Goal: Information Seeking & Learning: Learn about a topic

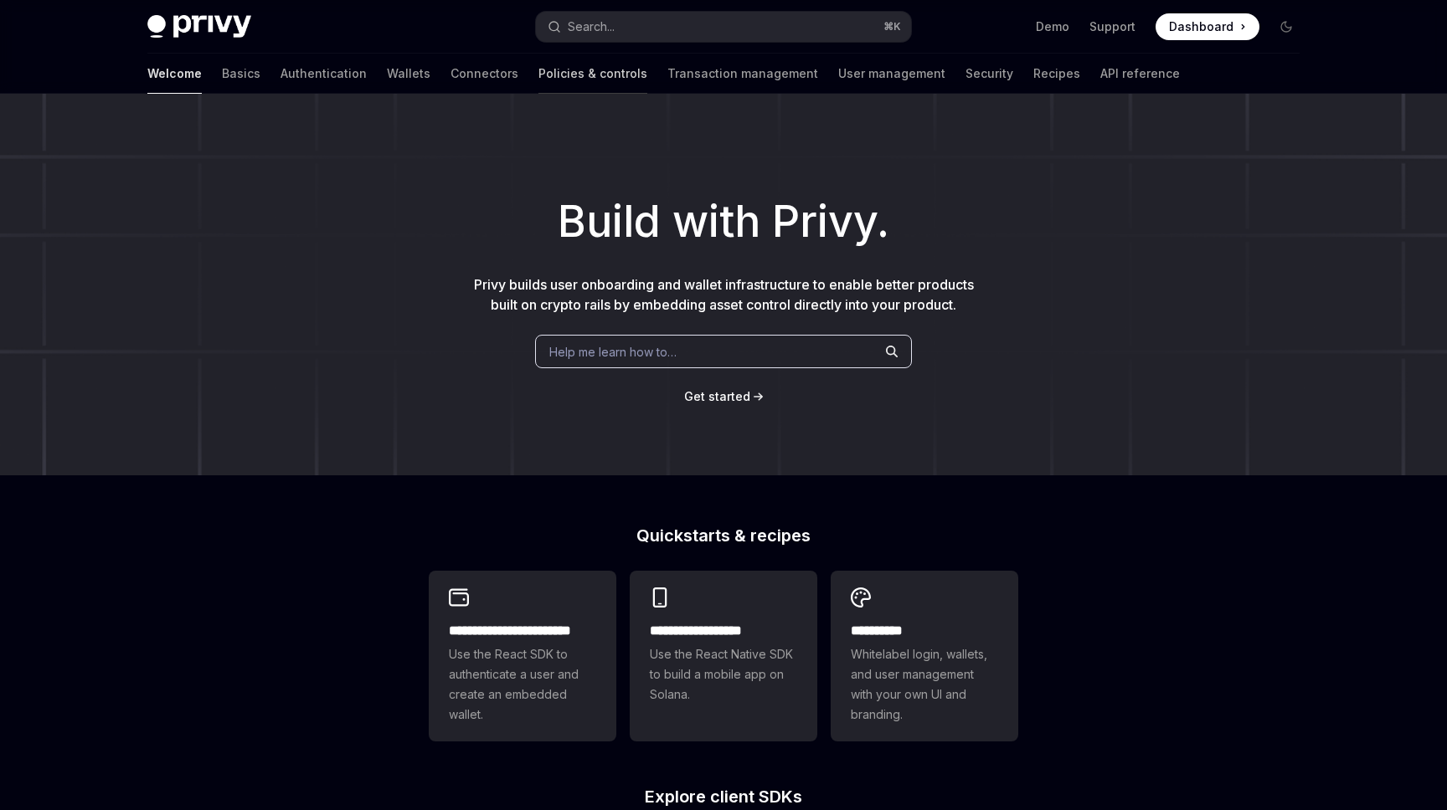
click at [538, 69] on link "Policies & controls" at bounding box center [592, 74] width 109 height 40
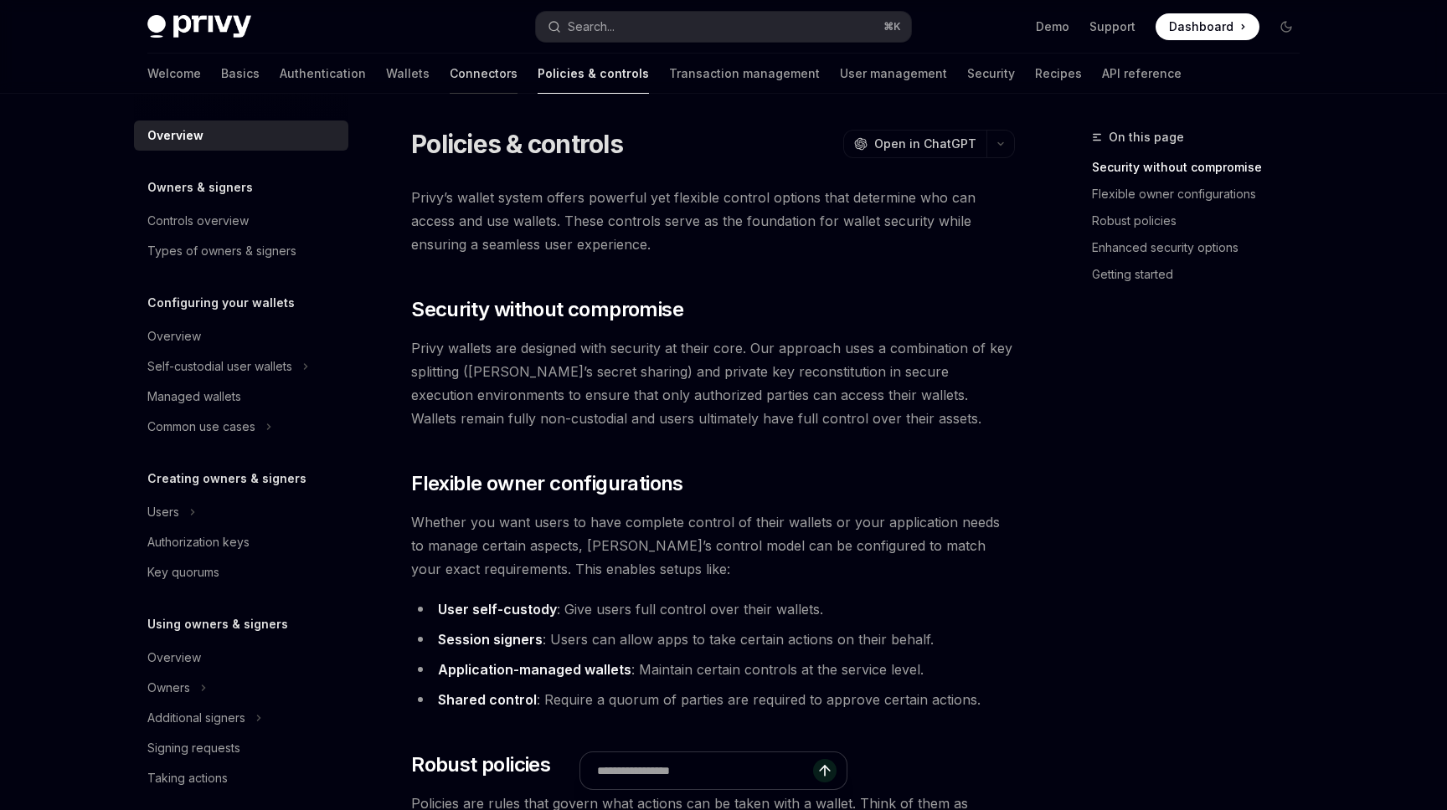
click at [450, 64] on link "Connectors" at bounding box center [484, 74] width 68 height 40
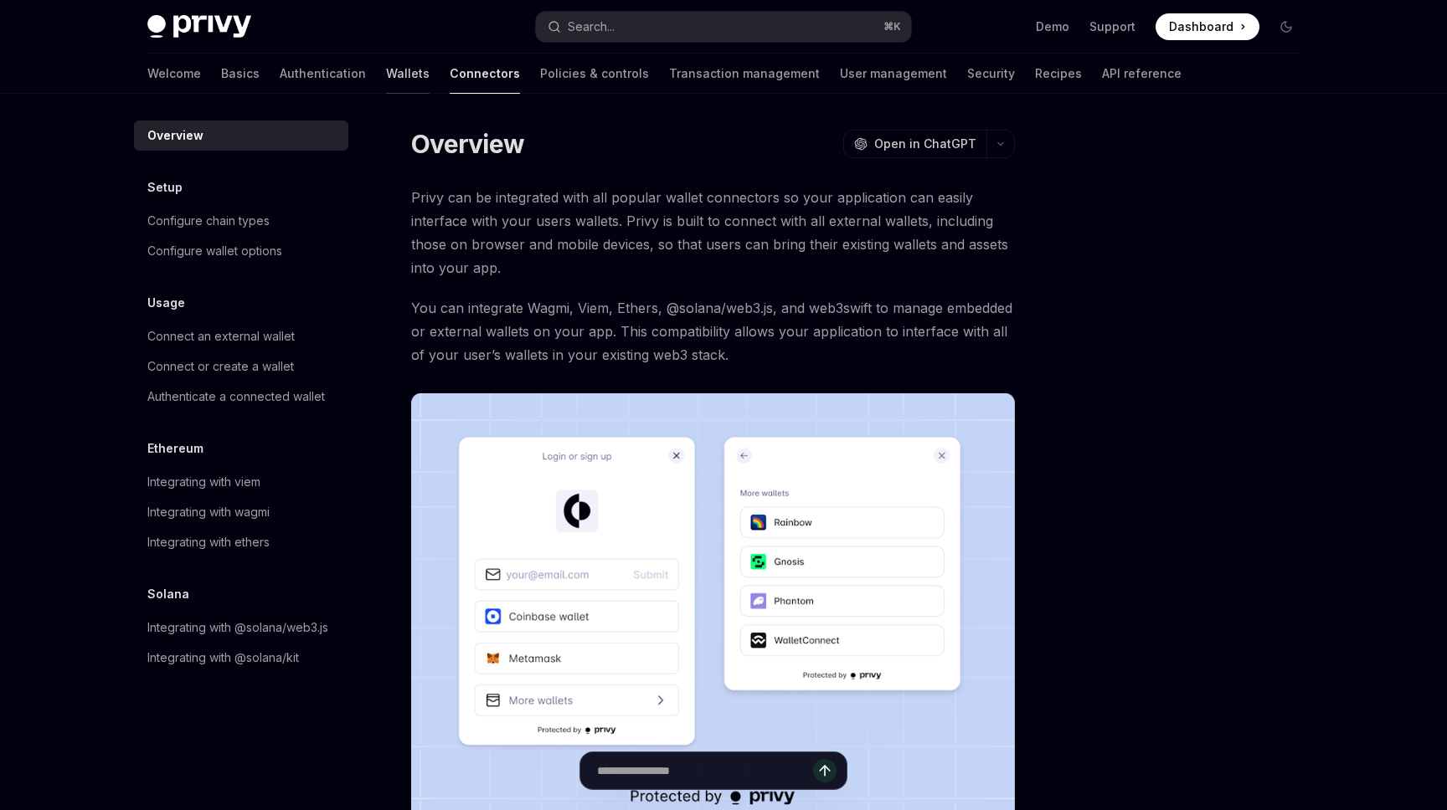
click at [386, 64] on link "Wallets" at bounding box center [408, 74] width 44 height 40
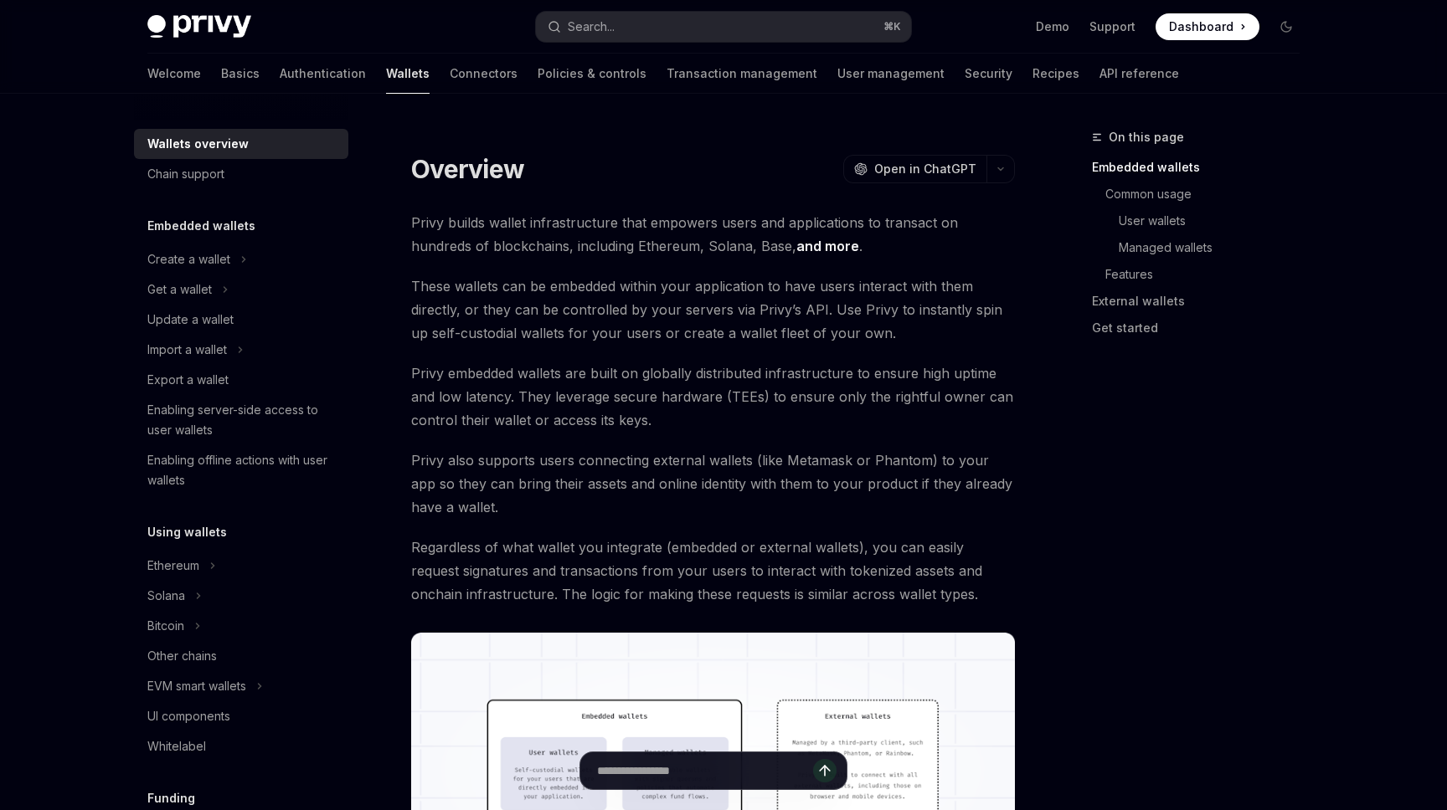
click at [280, 64] on link "Authentication" at bounding box center [323, 74] width 86 height 40
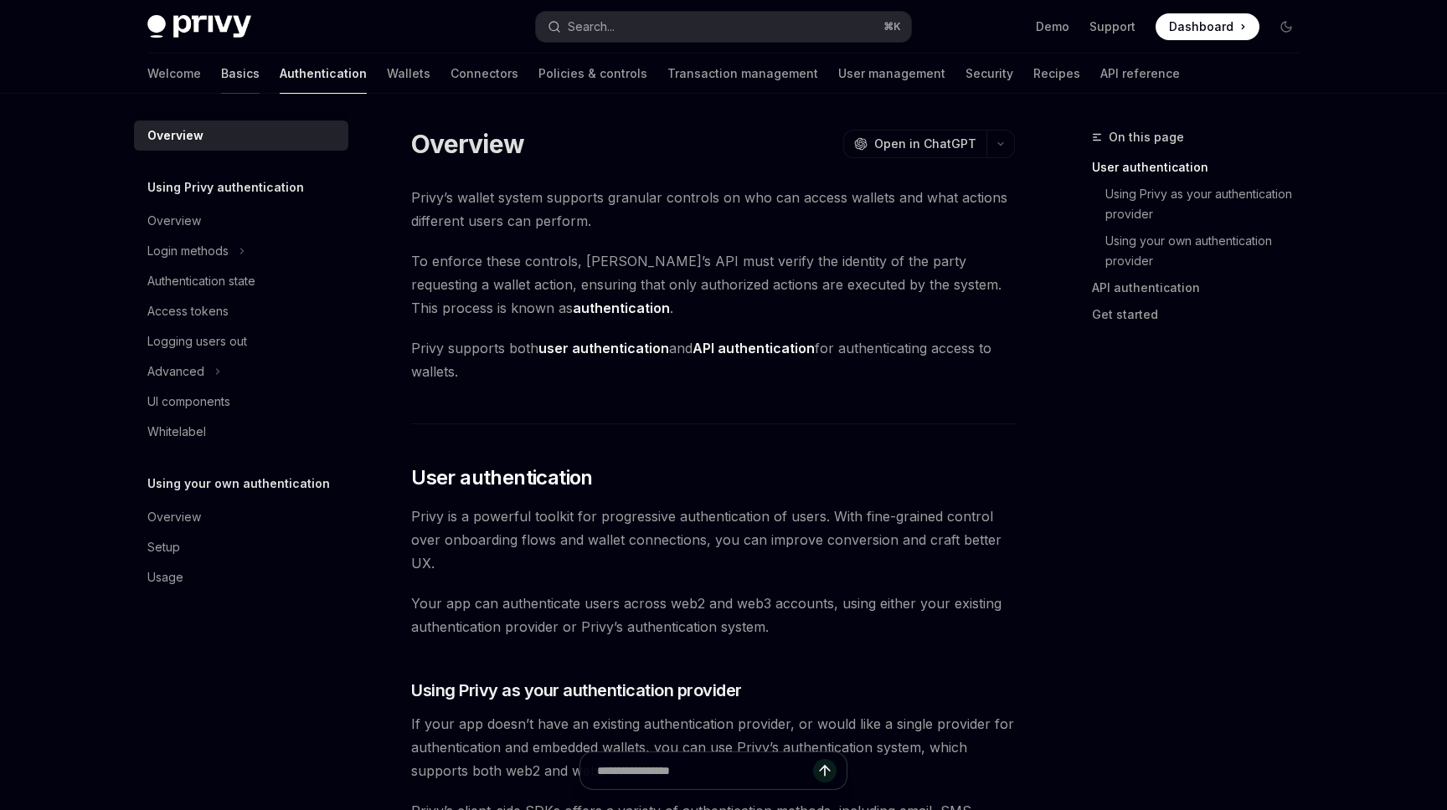
click at [221, 82] on link "Basics" at bounding box center [240, 74] width 39 height 40
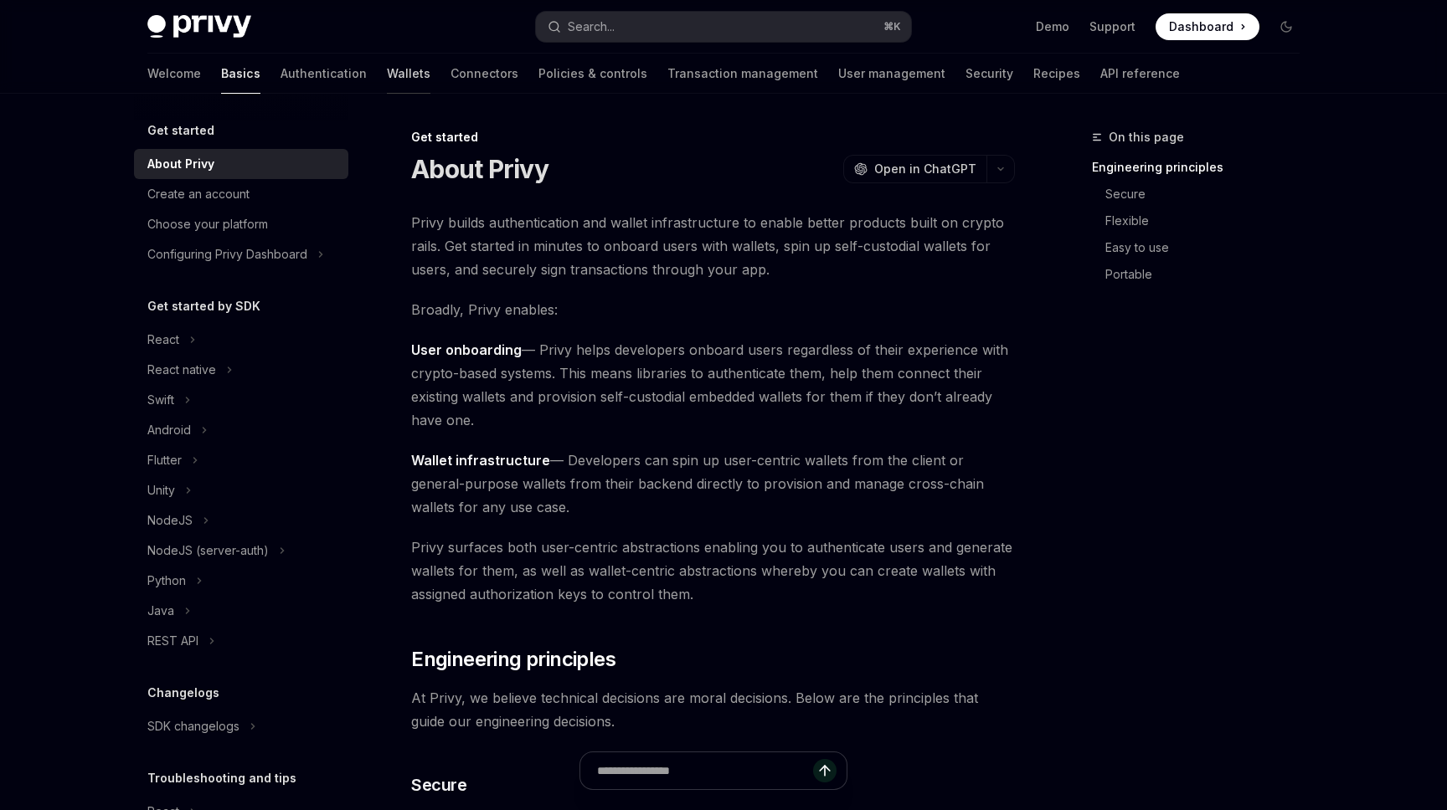
click at [387, 73] on link "Wallets" at bounding box center [409, 74] width 44 height 40
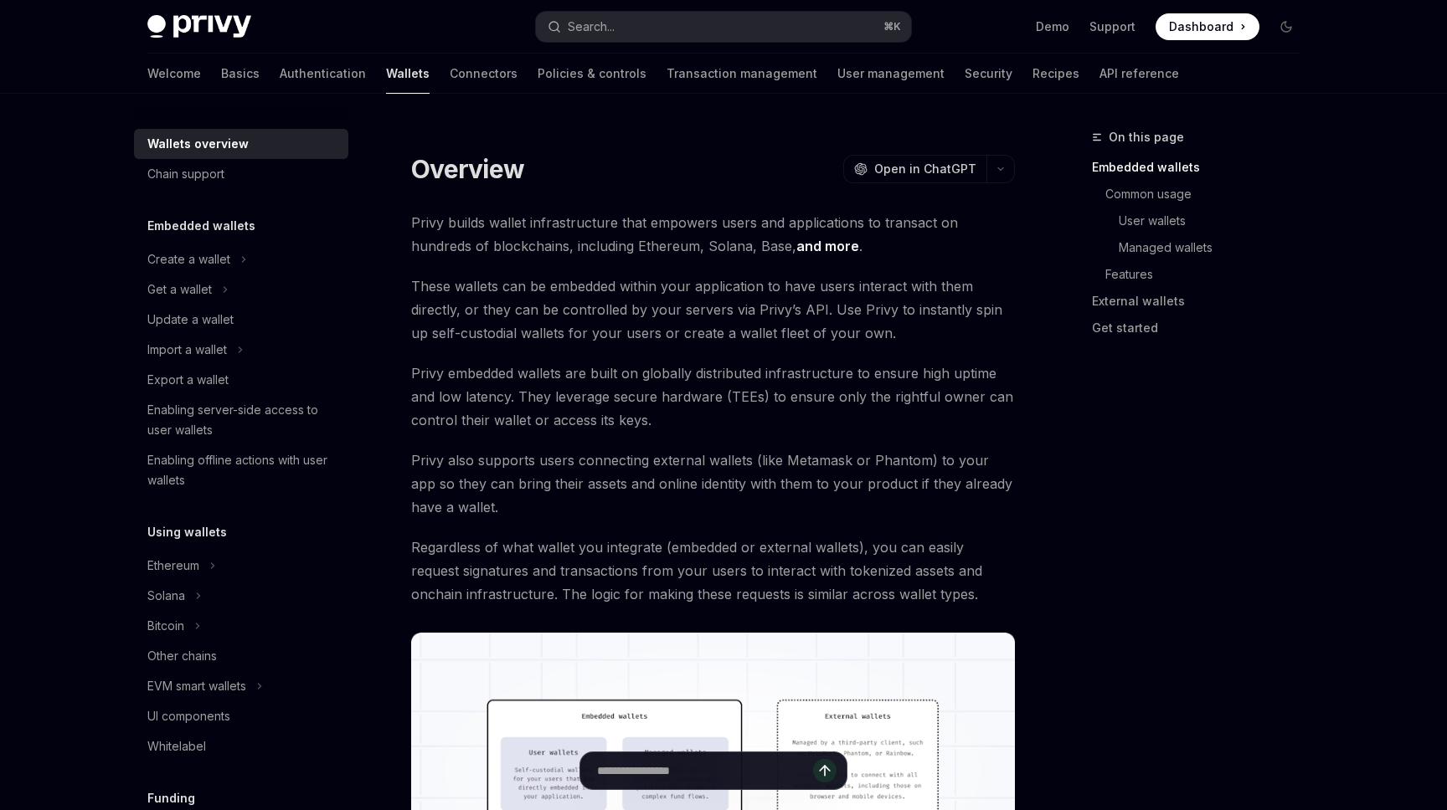
click at [450, 73] on link "Connectors" at bounding box center [484, 74] width 68 height 40
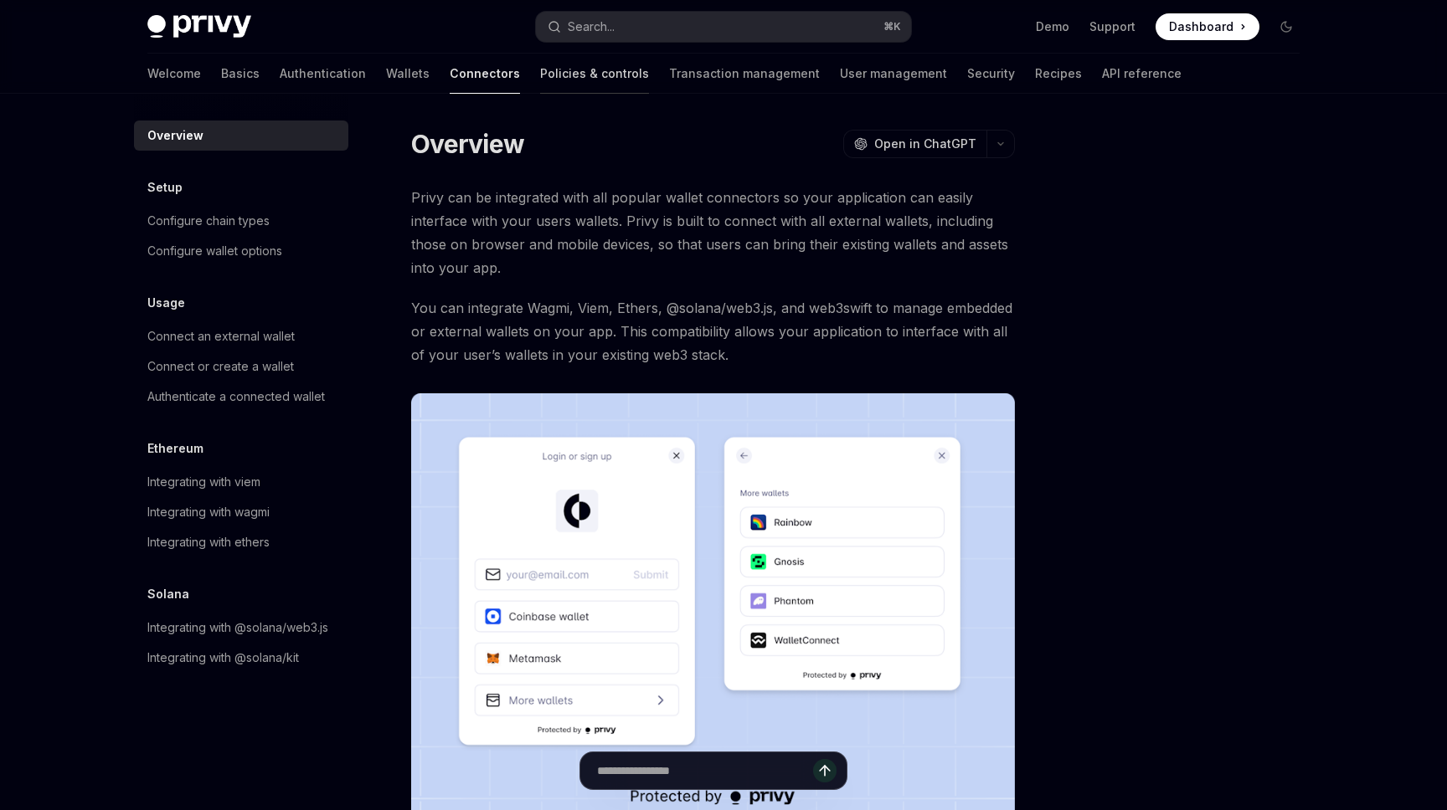
click at [540, 73] on link "Policies & controls" at bounding box center [594, 74] width 109 height 40
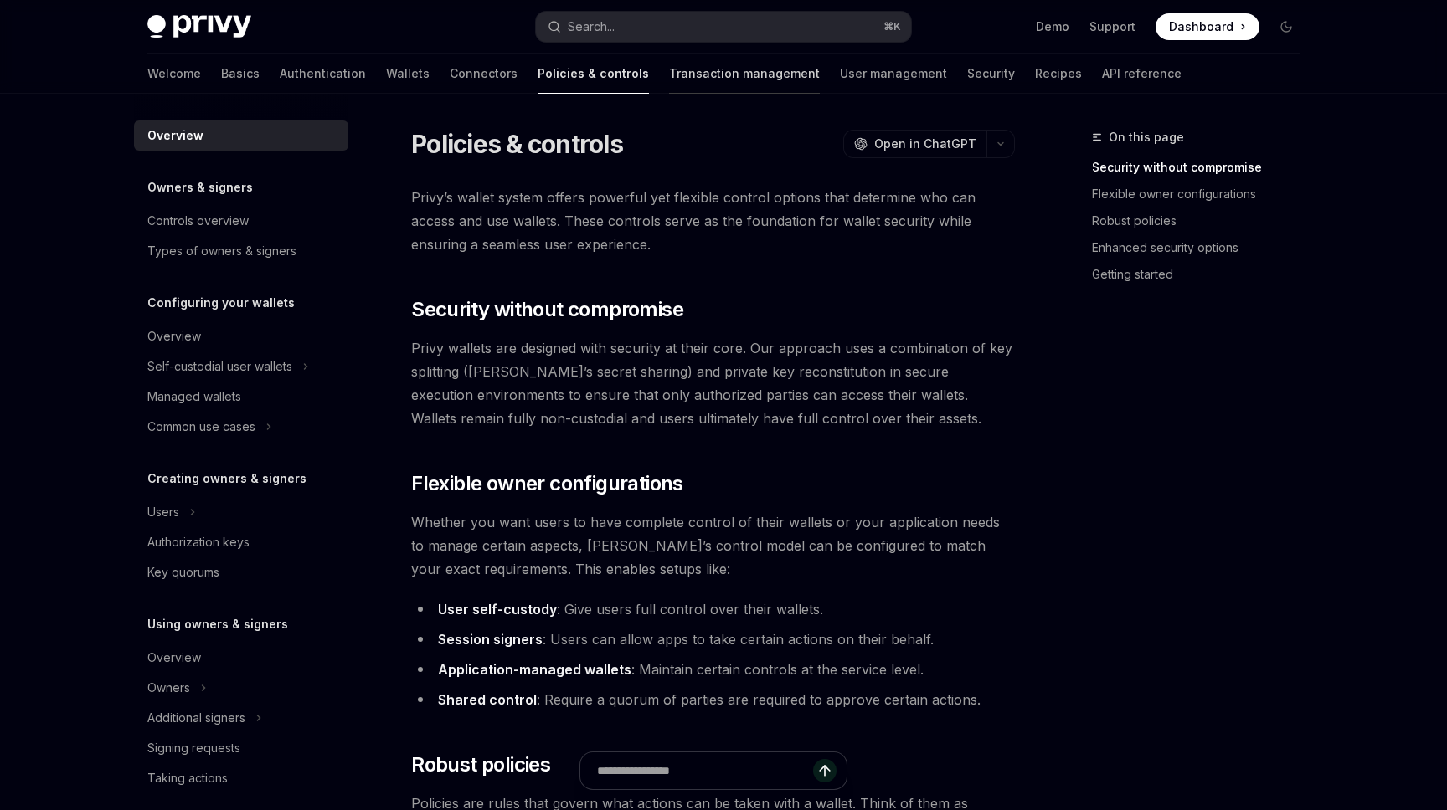
click at [669, 73] on link "Transaction management" at bounding box center [744, 74] width 151 height 40
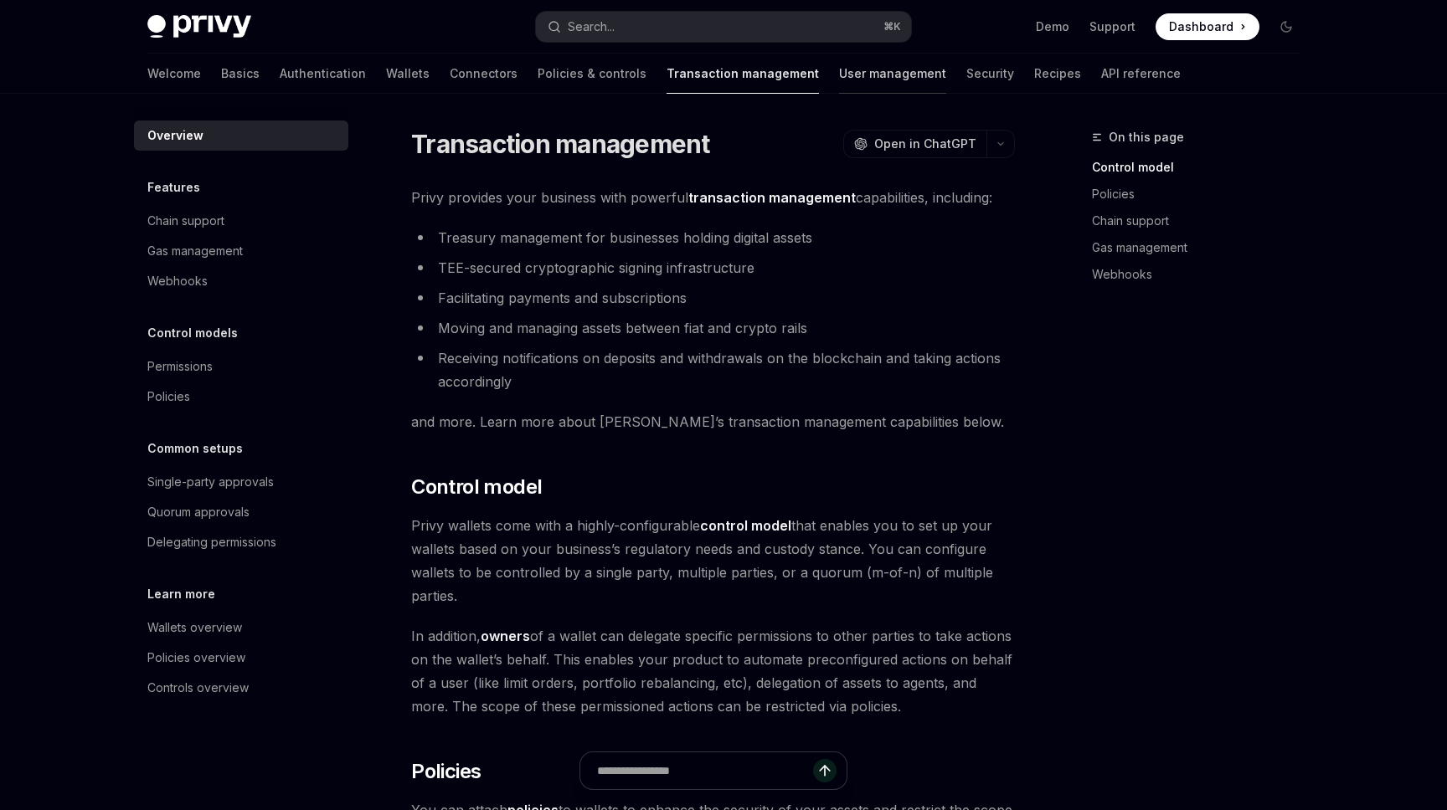
click at [839, 73] on link "User management" at bounding box center [892, 74] width 107 height 40
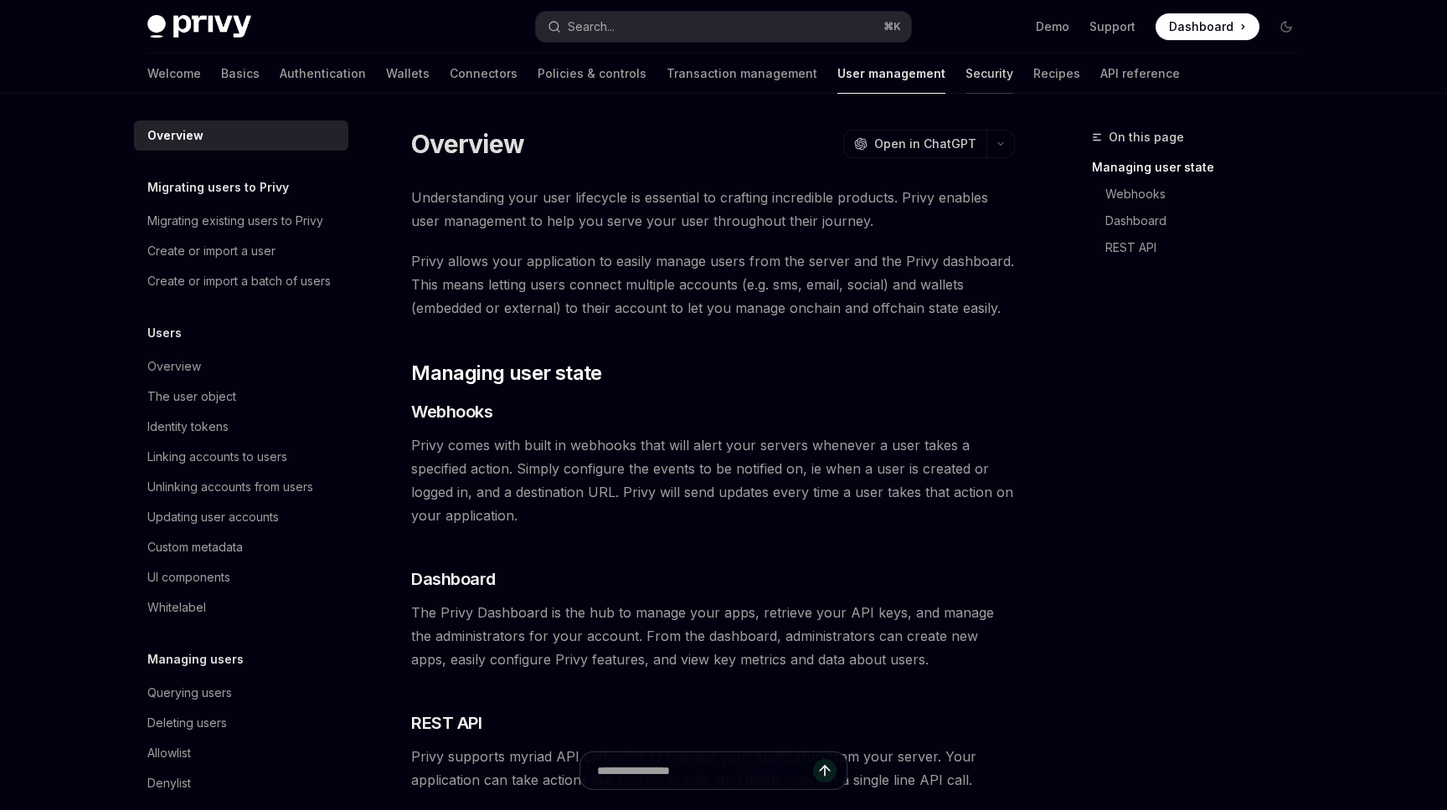
click at [965, 67] on link "Security" at bounding box center [989, 74] width 48 height 40
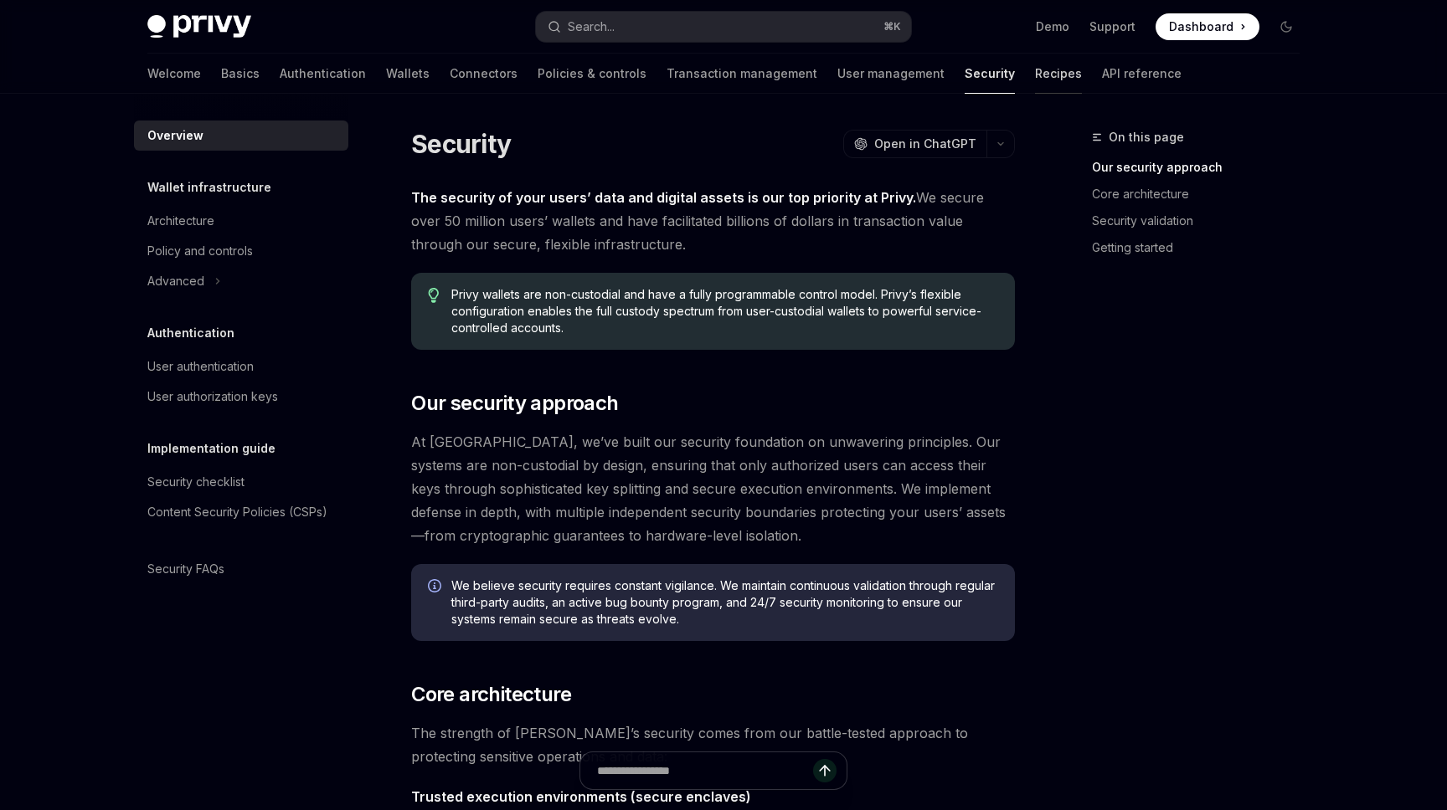
click at [1035, 71] on link "Recipes" at bounding box center [1058, 74] width 47 height 40
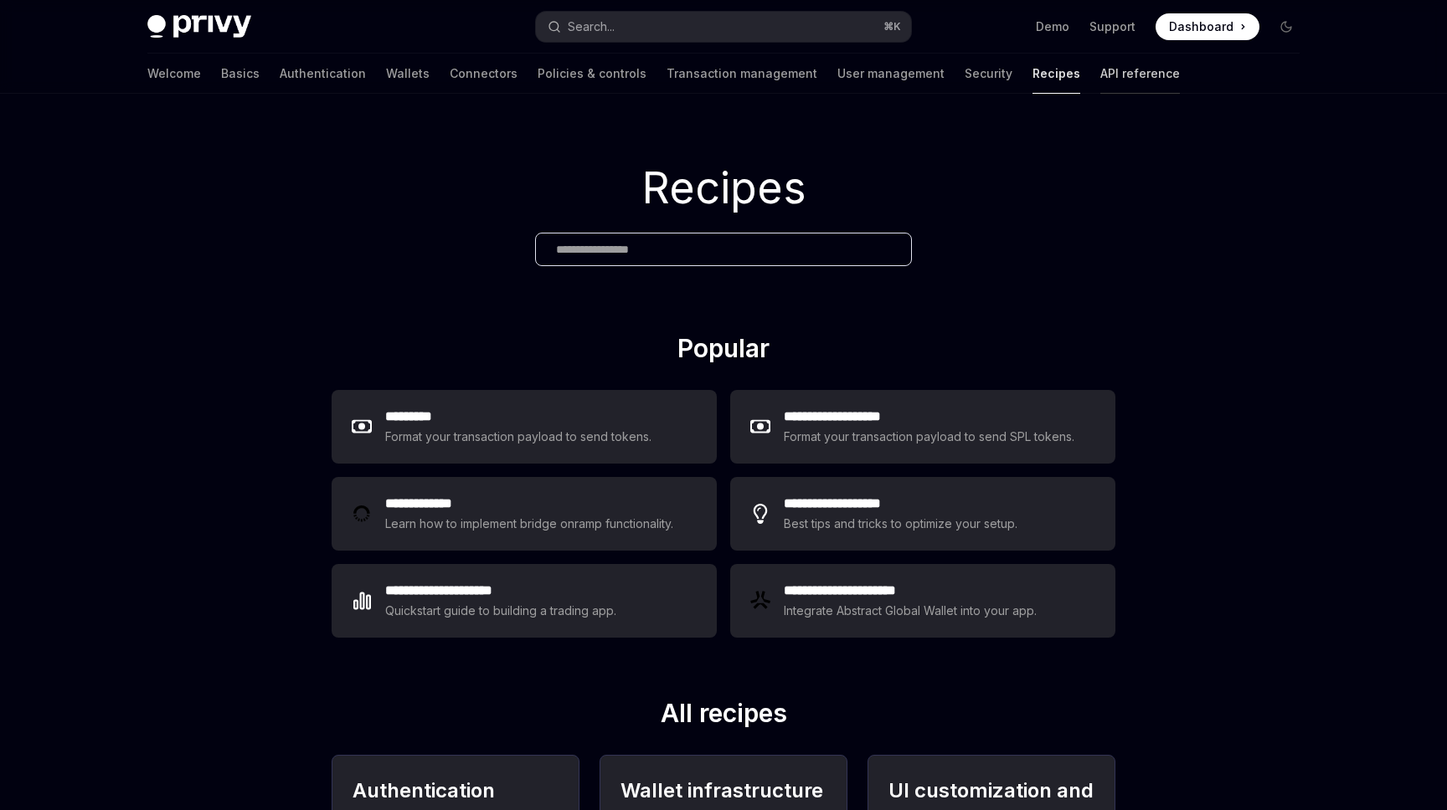
click at [1100, 76] on link "API reference" at bounding box center [1140, 74] width 80 height 40
type textarea "*"
